Goal: Communication & Community: Answer question/provide support

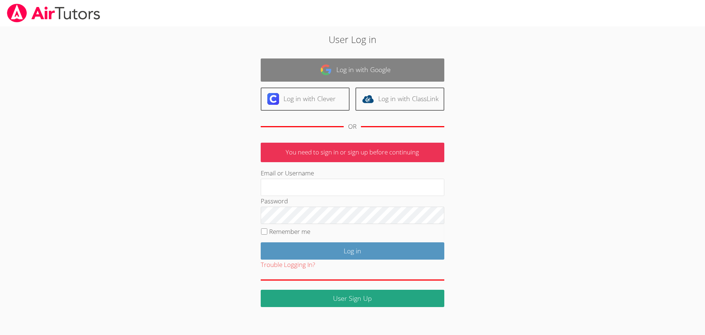
click at [321, 64] on img at bounding box center [326, 70] width 12 height 12
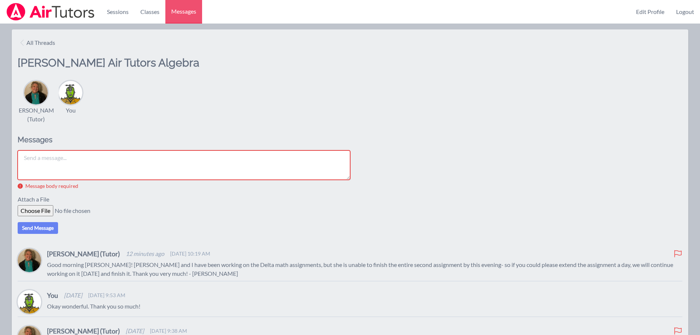
click at [204, 159] on textarea at bounding box center [184, 164] width 332 height 29
type textarea "G"
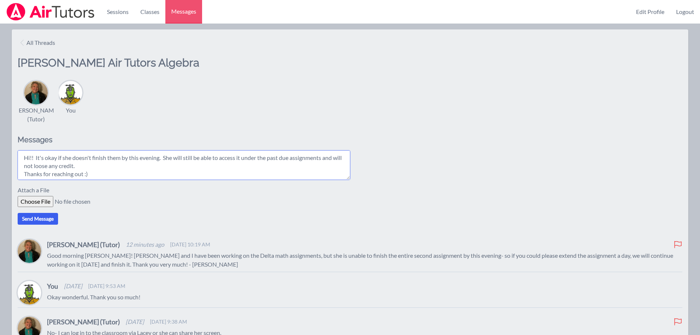
type textarea "Hi!! It's okay if she doesn't finish them by this evening. She will still be ab…"
click at [43, 221] on button "Send Message" at bounding box center [38, 219] width 40 height 12
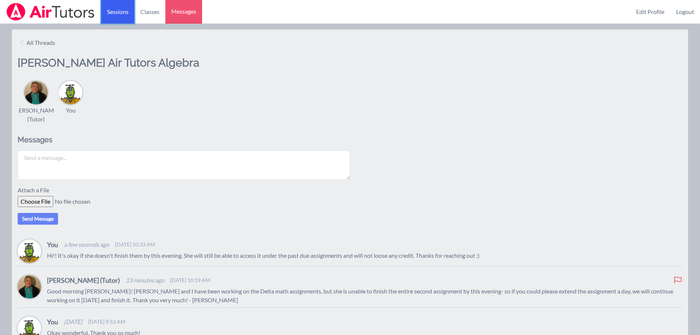
click at [126, 1] on link "Sessions" at bounding box center [117, 12] width 33 height 24
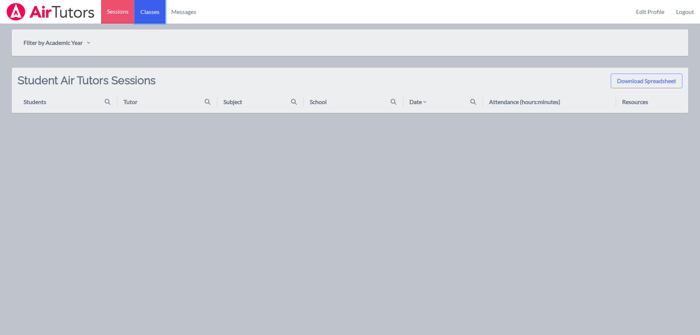
click at [157, 7] on link "Classes" at bounding box center [149, 12] width 31 height 24
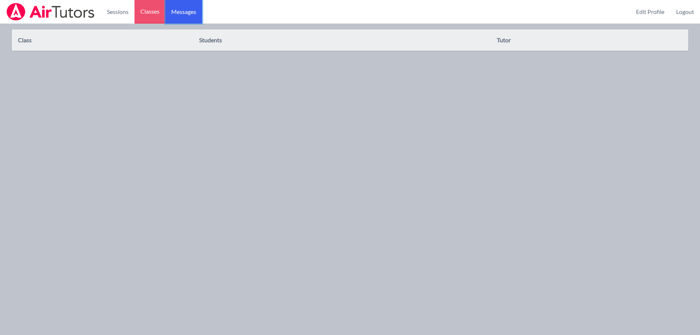
click at [177, 7] on link "Messages" at bounding box center [183, 12] width 37 height 24
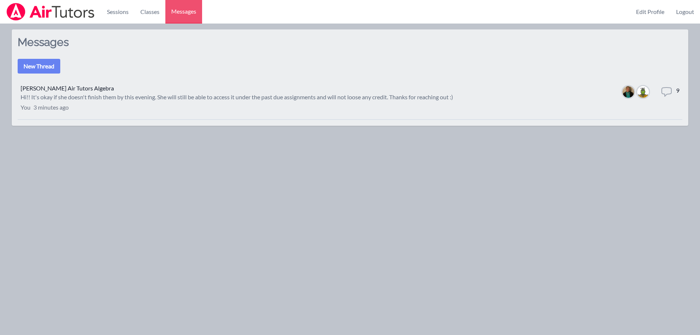
click at [230, 97] on div "Hi!! It's okay if she doesn't finish them by this evening. She will still be ab…" at bounding box center [237, 97] width 432 height 9
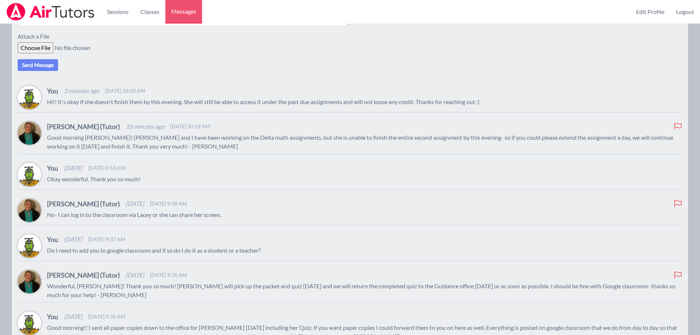
scroll to position [313, 0]
